Goal: Transaction & Acquisition: Purchase product/service

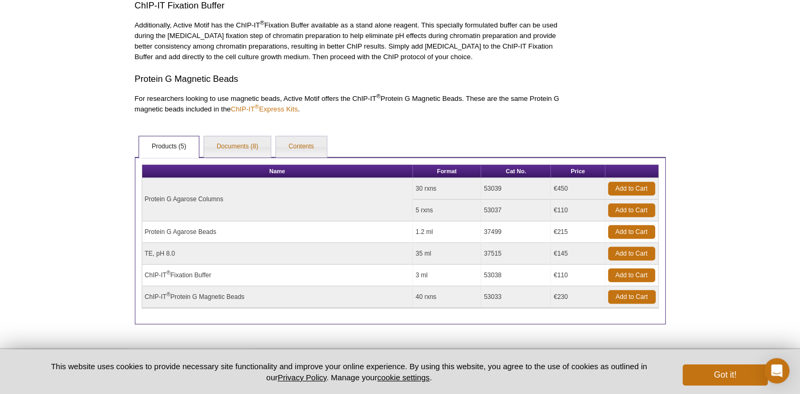
scroll to position [618, 0]
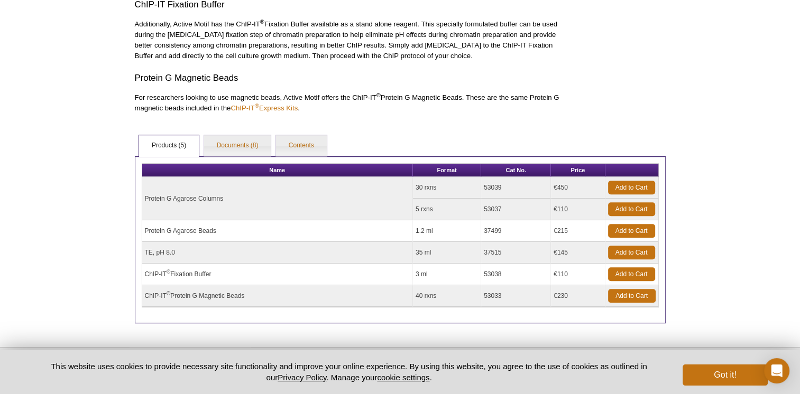
click at [182, 229] on td "Protein G Agarose Beads" at bounding box center [277, 231] width 271 height 22
drag, startPoint x: 182, startPoint y: 229, endPoint x: 144, endPoint y: 228, distance: 38.1
click at [144, 228] on td "Protein G Agarose Beads" at bounding box center [277, 231] width 271 height 22
drag, startPoint x: 144, startPoint y: 228, endPoint x: 330, endPoint y: 243, distance: 187.2
click at [330, 243] on td "TE, pH 8.0" at bounding box center [277, 253] width 271 height 22
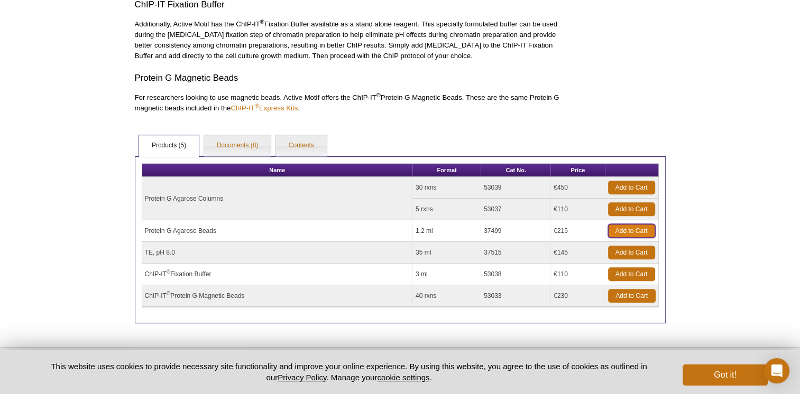
click at [627, 229] on link "Add to Cart" at bounding box center [631, 231] width 47 height 14
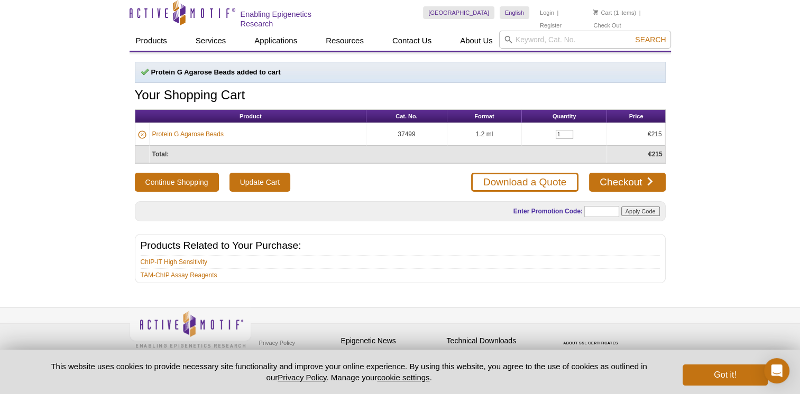
scroll to position [4, 0]
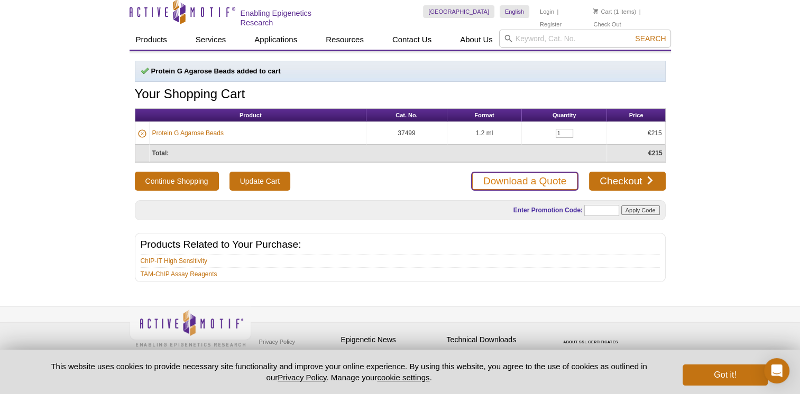
click at [525, 183] on link "Download a Quote" at bounding box center [524, 181] width 107 height 19
drag, startPoint x: 271, startPoint y: 177, endPoint x: 172, endPoint y: 177, distance: 98.3
click at [172, 177] on button "Continue Shopping" at bounding box center [177, 181] width 84 height 19
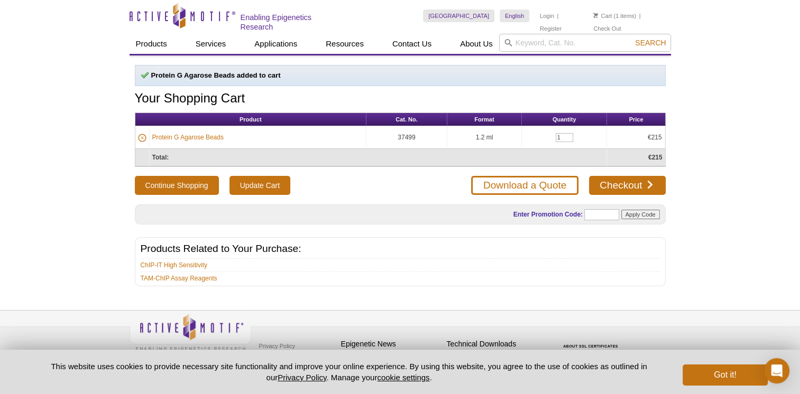
drag, startPoint x: 419, startPoint y: 133, endPoint x: 397, endPoint y: 136, distance: 21.9
click at [397, 136] on td "37499" at bounding box center [406, 137] width 81 height 23
click at [200, 134] on link "Protein G Agarose Beads" at bounding box center [187, 138] width 71 height 10
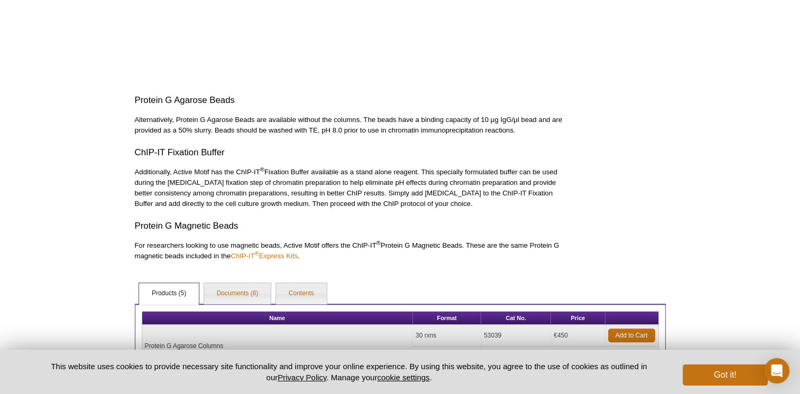
scroll to position [529, 0]
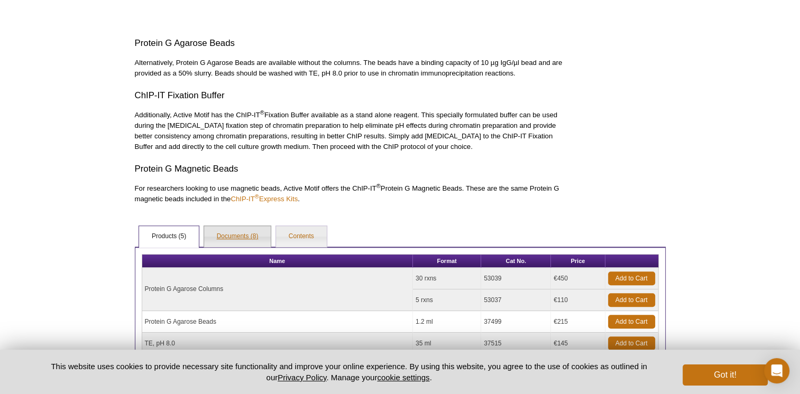
click at [223, 235] on link "Documents (8)" at bounding box center [237, 236] width 67 height 21
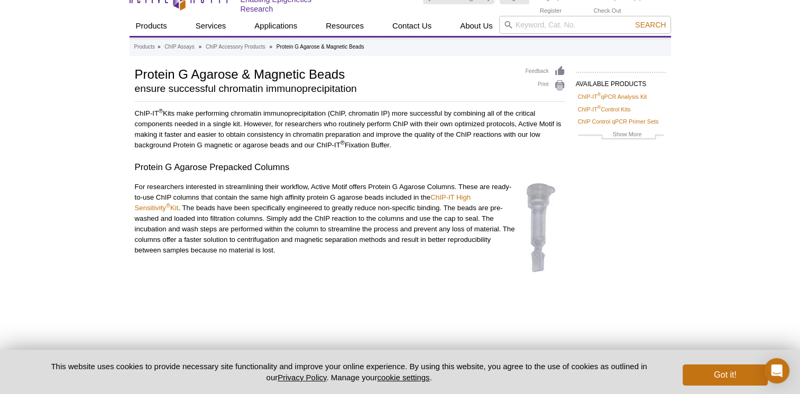
scroll to position [0, 0]
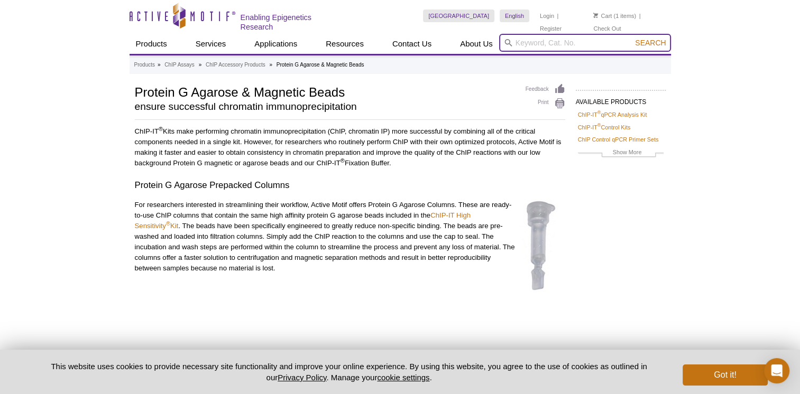
click at [551, 40] on input "search" at bounding box center [585, 43] width 172 height 18
paste input "37499"
type input "37499"
click at [632, 38] on button "Search" at bounding box center [650, 43] width 37 height 10
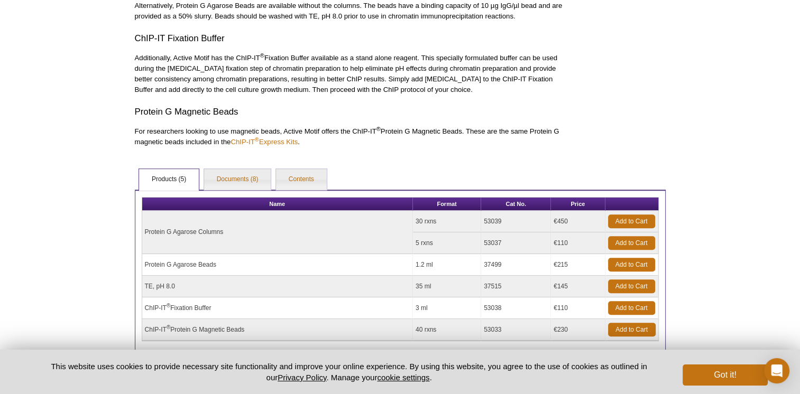
scroll to position [634, 0]
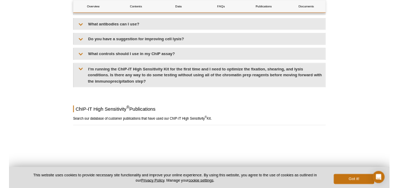
scroll to position [3383, 0]
